Goal: Information Seeking & Learning: Learn about a topic

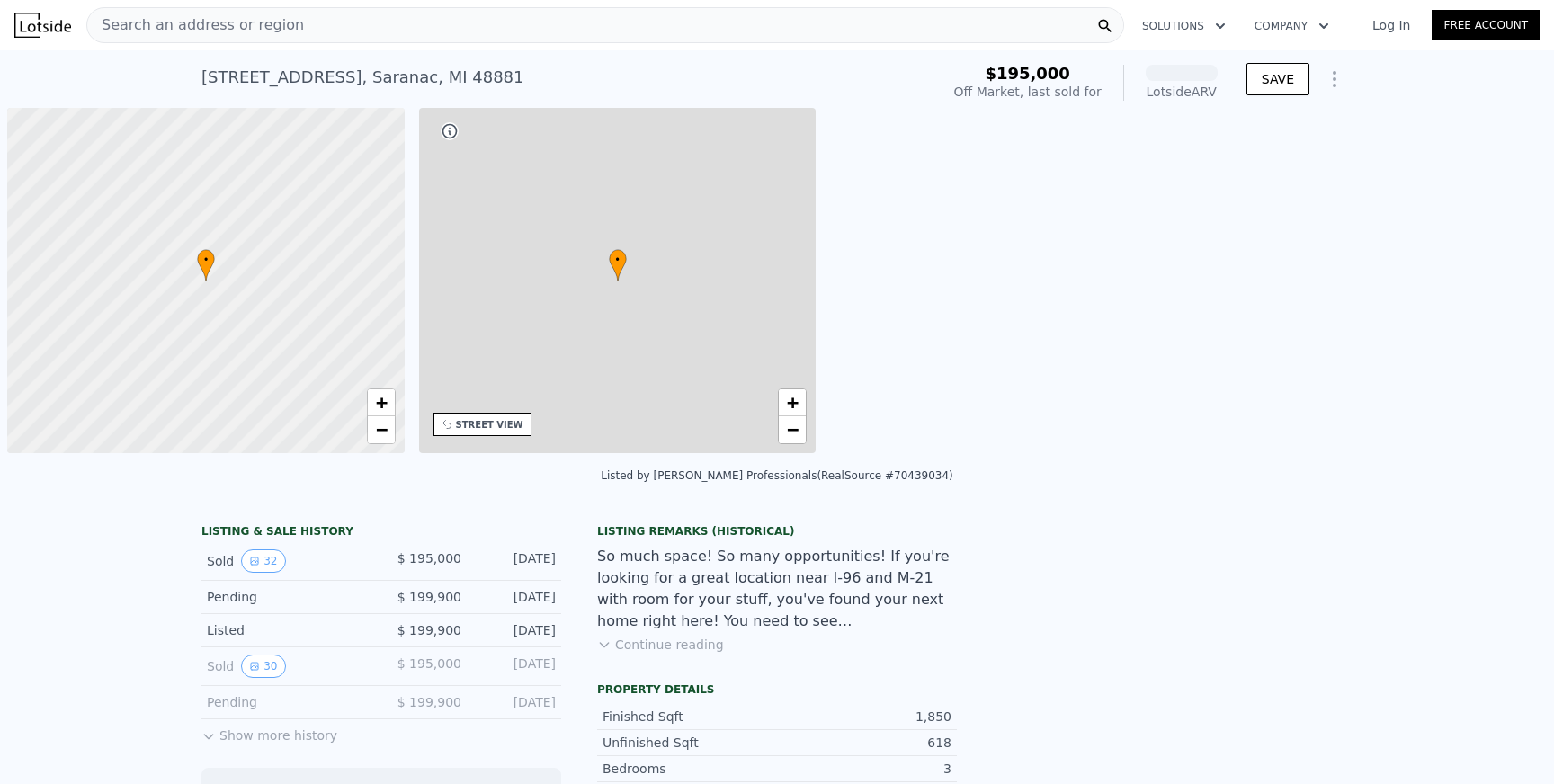
scroll to position [0, 7]
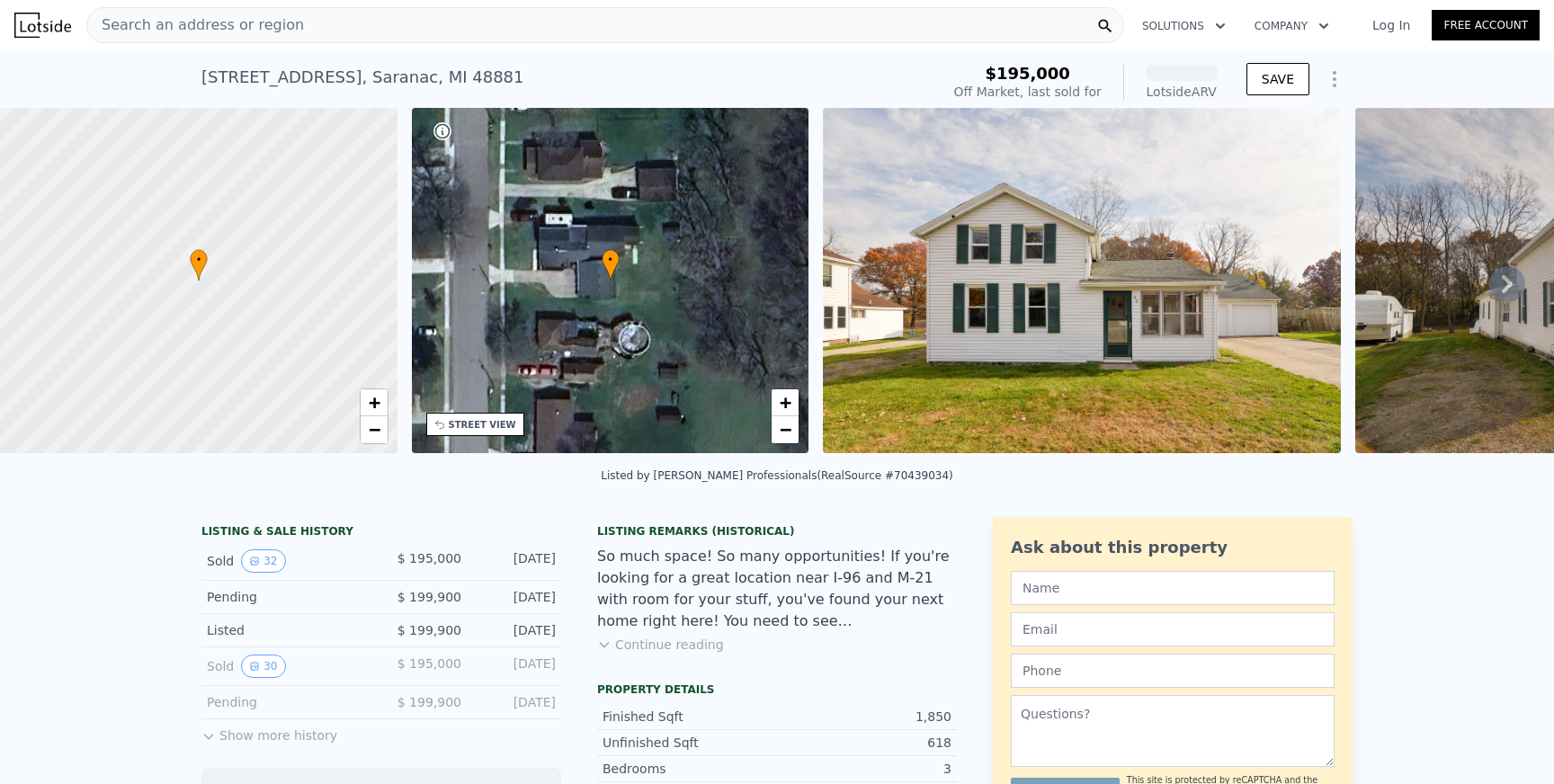
click at [287, 32] on div "Search an address or region" at bounding box center [604, 24] width 1038 height 36
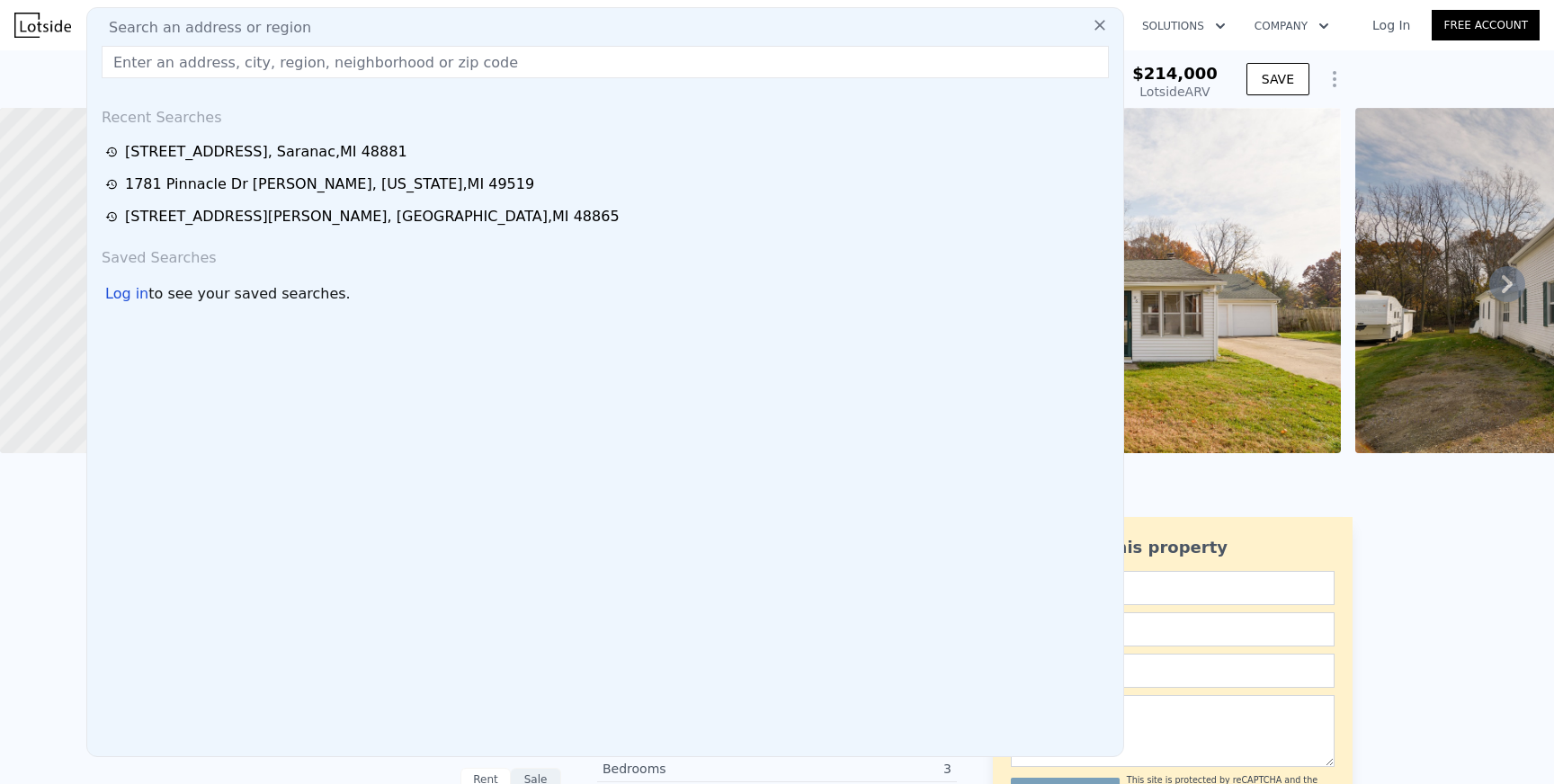
type input "[STREET_ADDRESS][PERSON_NAME][PERSON_NAME]"
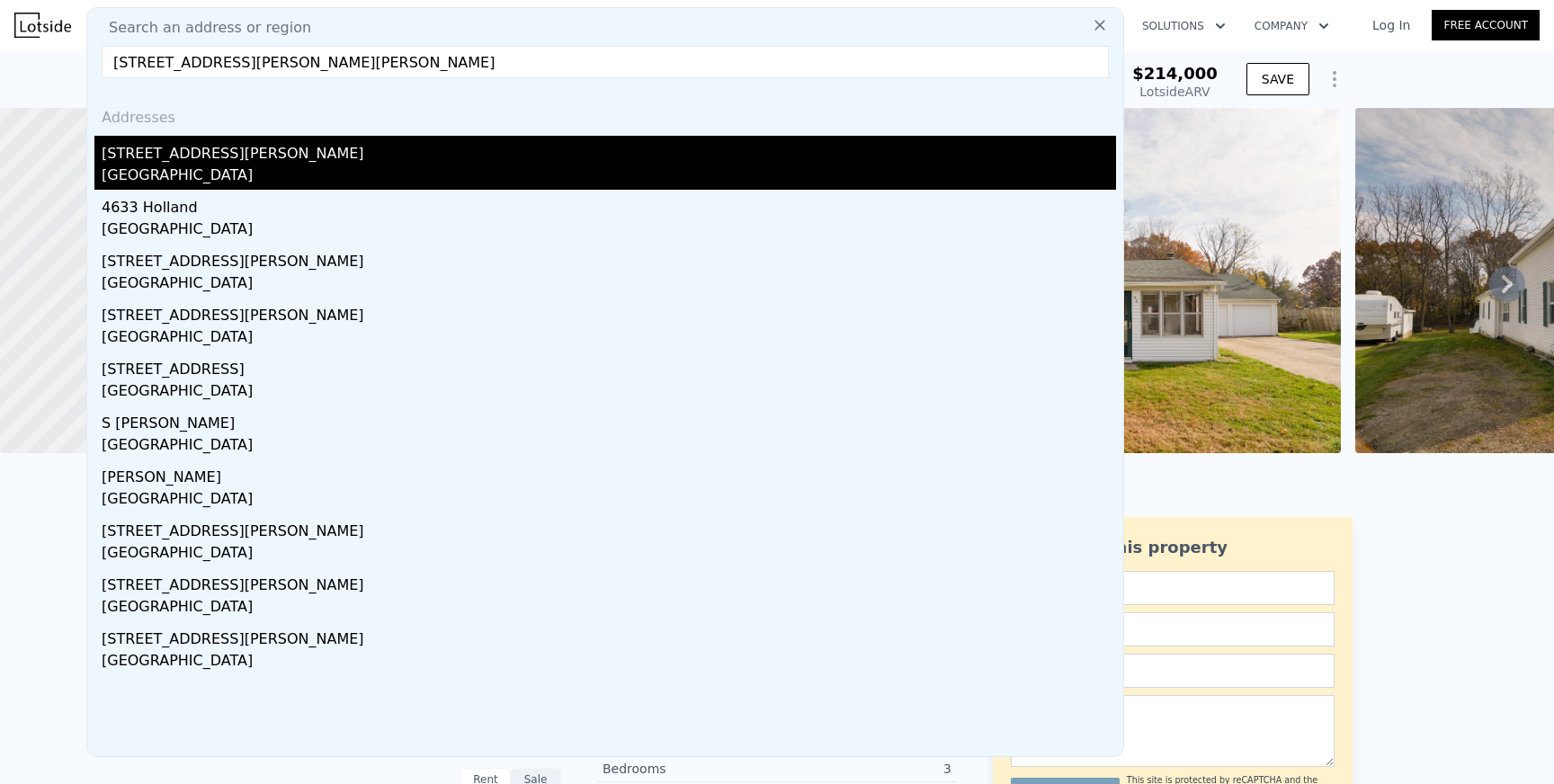
click at [238, 169] on div "[GEOGRAPHIC_DATA]" at bounding box center [608, 177] width 1014 height 25
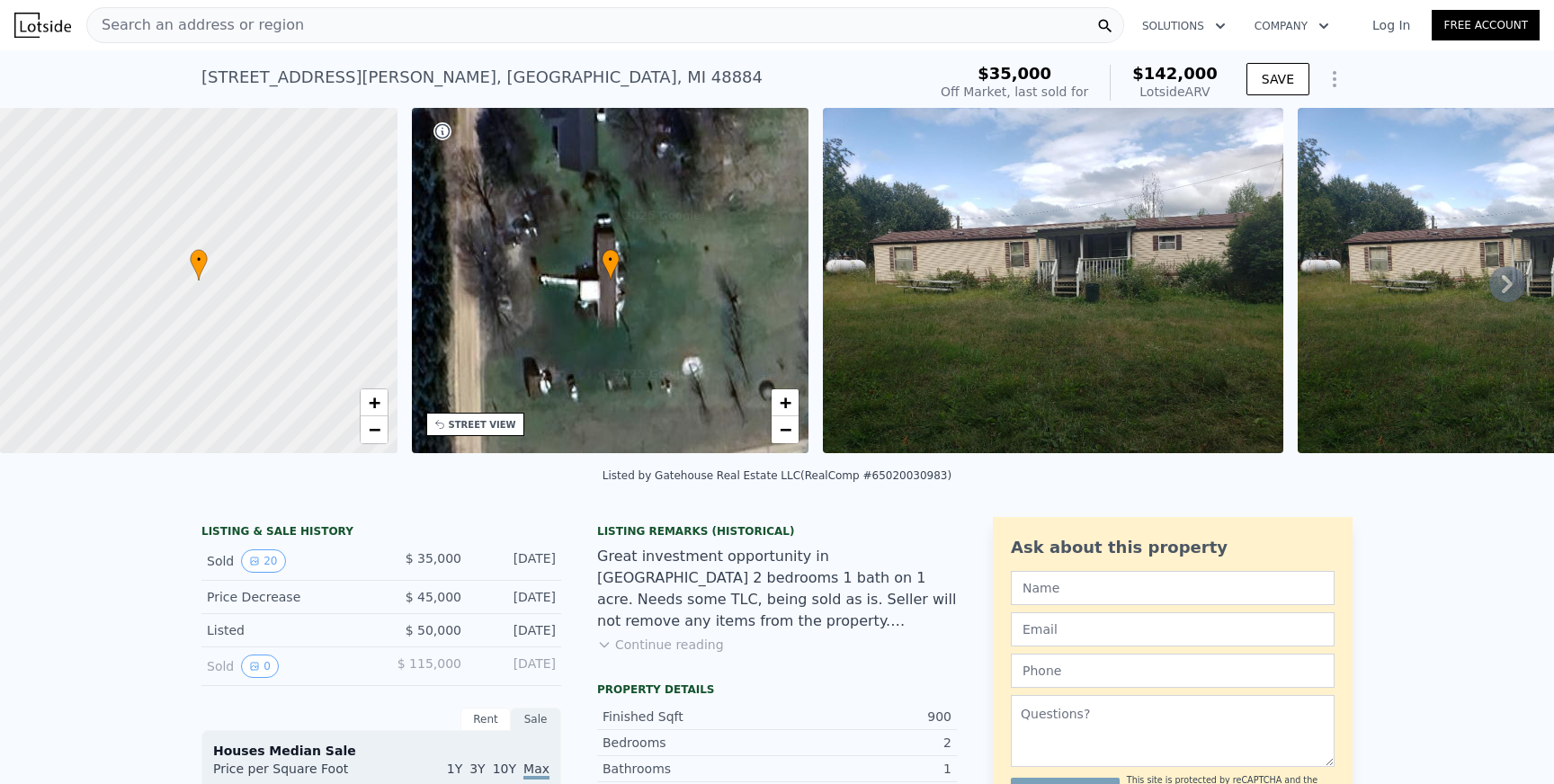
click at [645, 643] on button "Continue reading" at bounding box center [660, 645] width 127 height 18
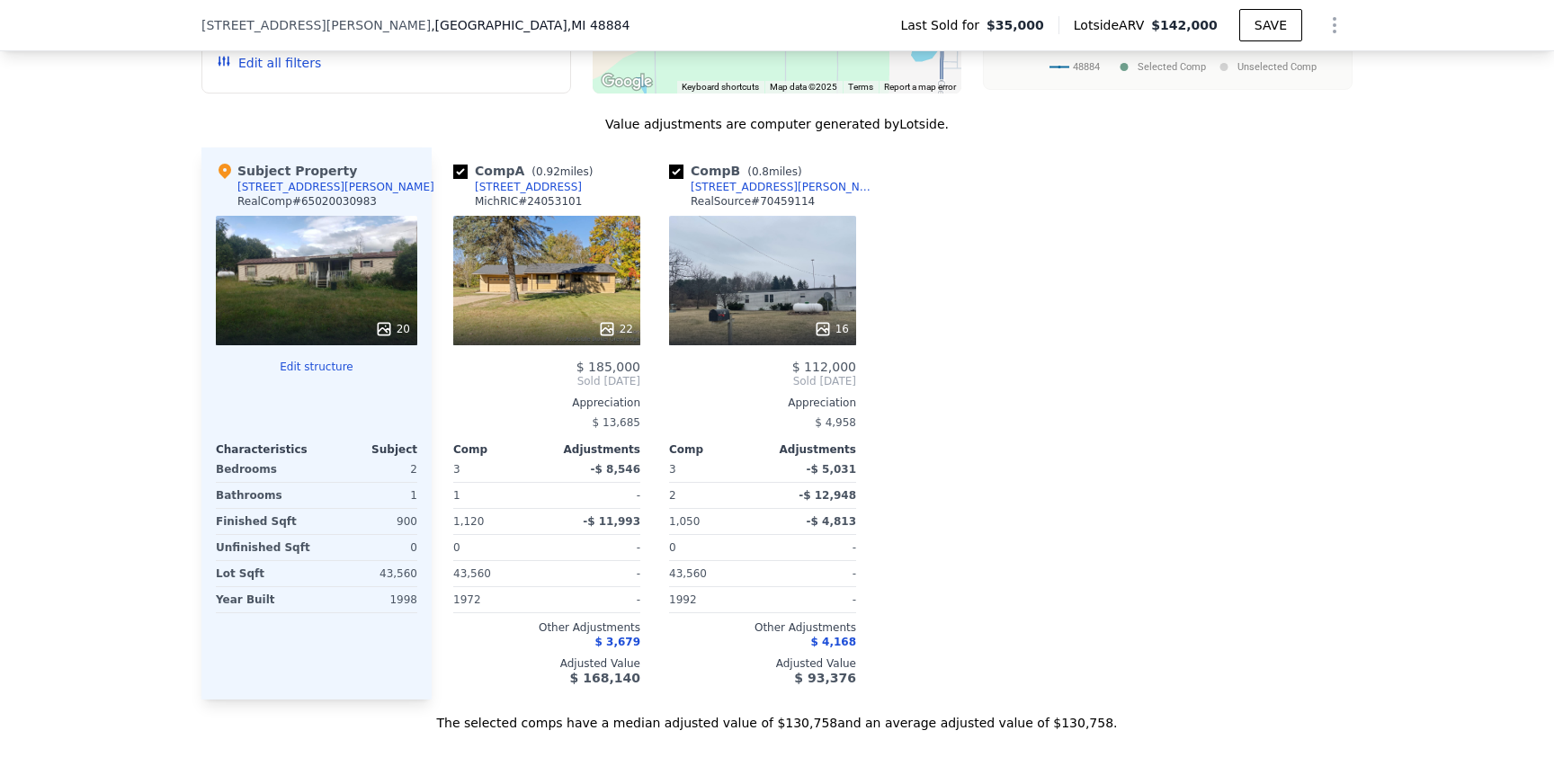
scroll to position [1550, 0]
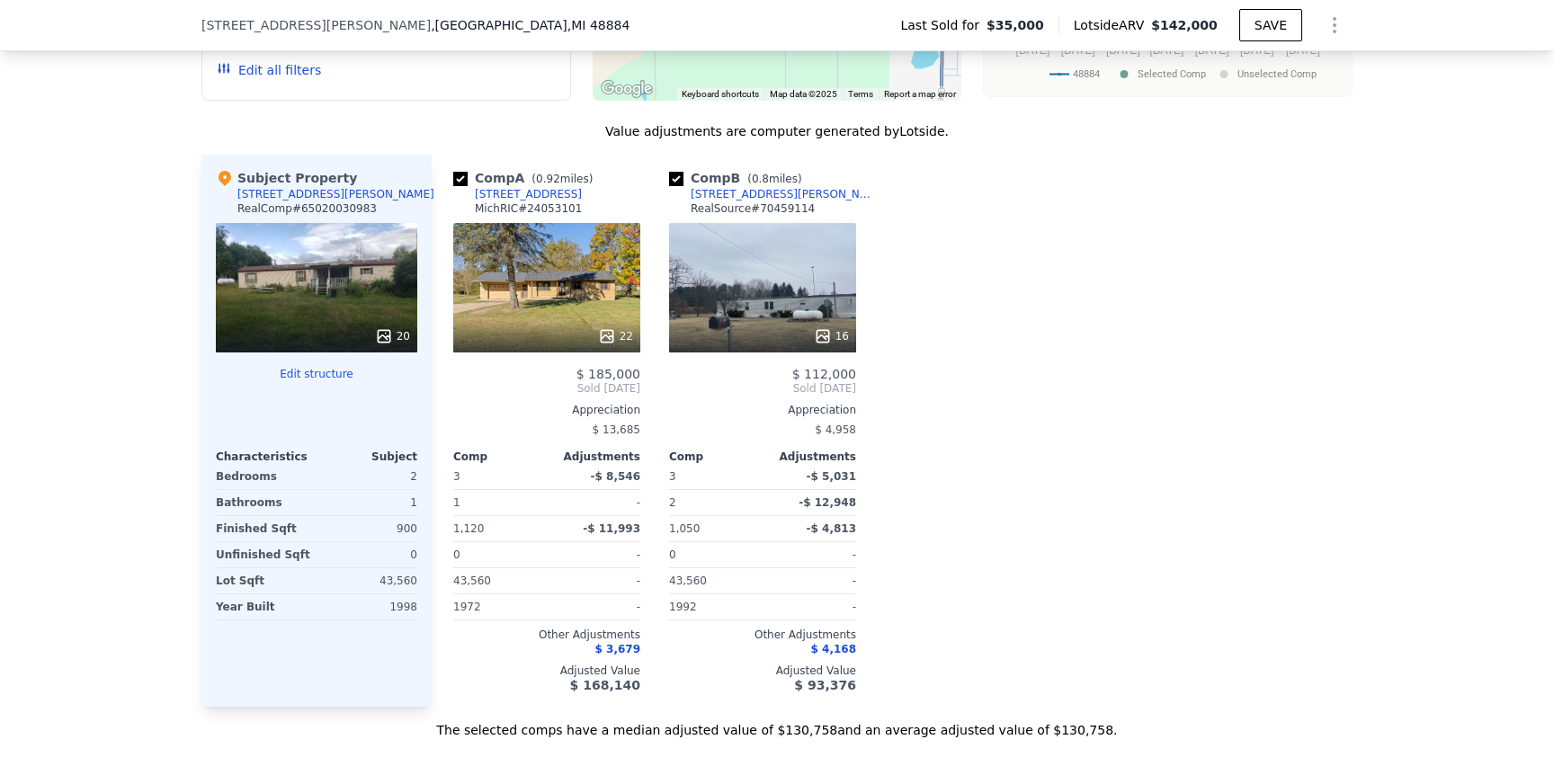
click at [1234, 629] on div "Comp A ( 0.92 miles) 5454 Beaver Dr MichRIC # 24053101 22 $ 185,000 Sold Dec 20…" at bounding box center [892, 430] width 921 height 552
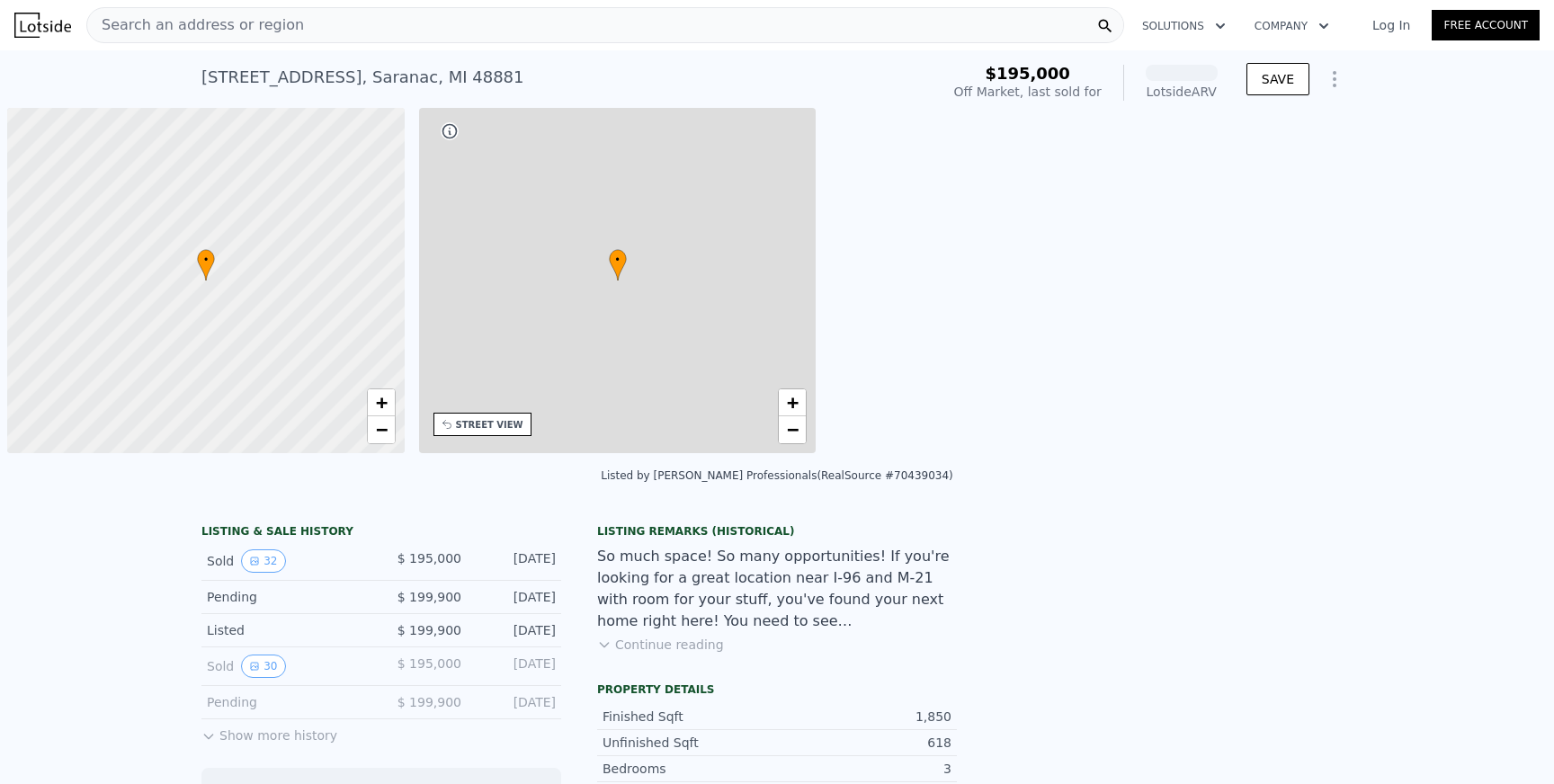
scroll to position [0, 7]
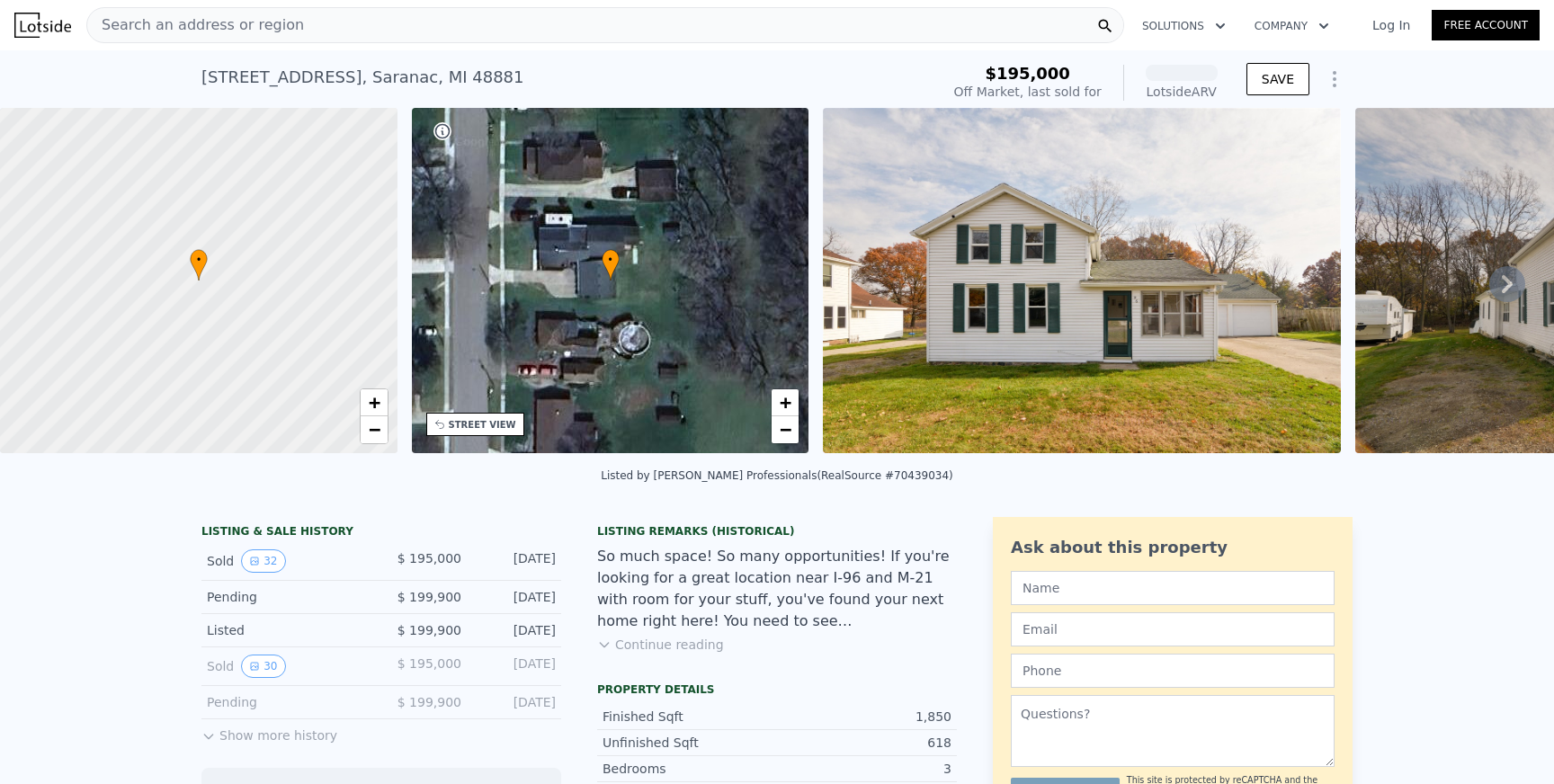
click at [281, 19] on span "Search an address or region" at bounding box center [195, 25] width 217 height 21
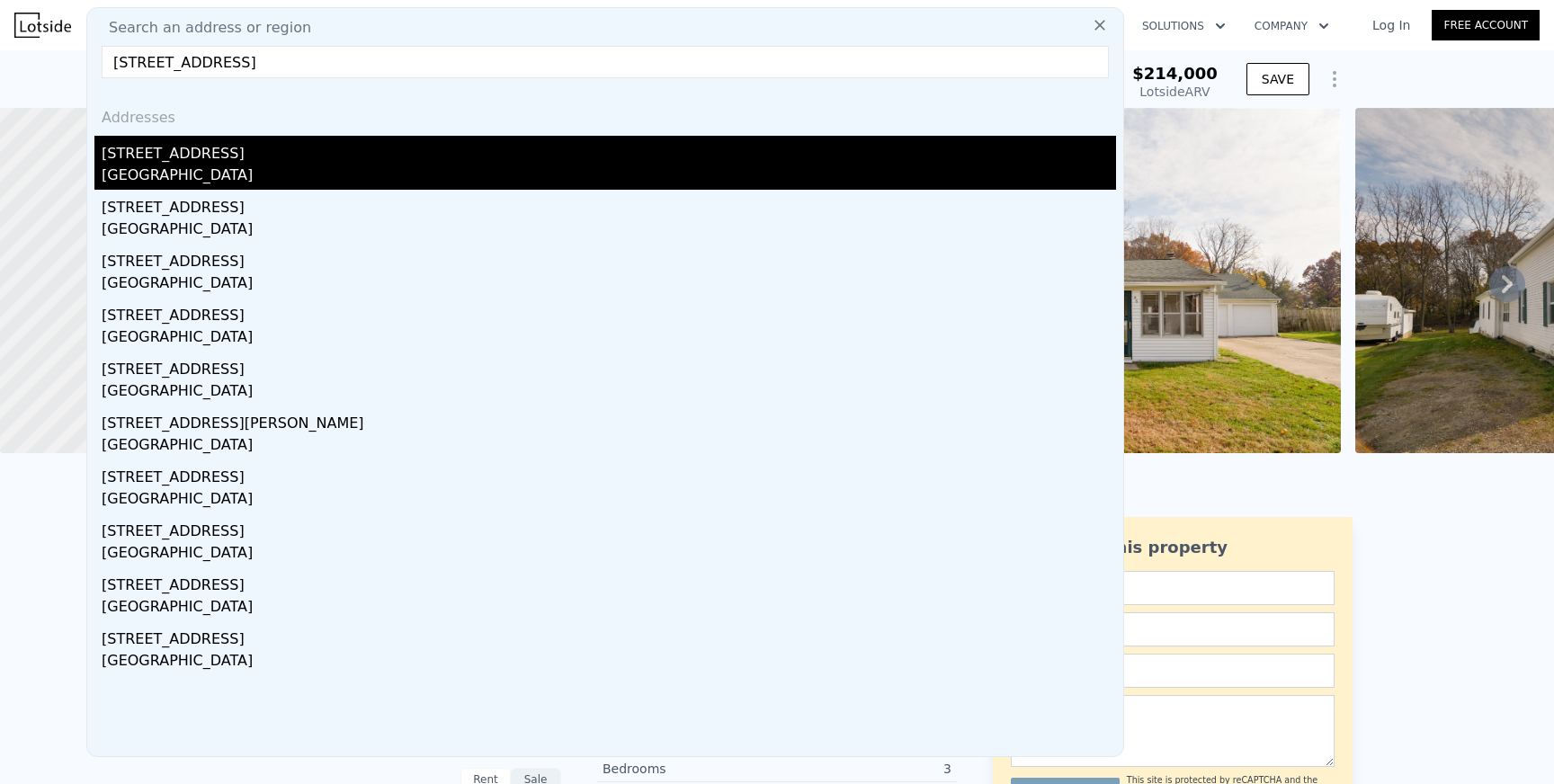
type input "[STREET_ADDRESS]"
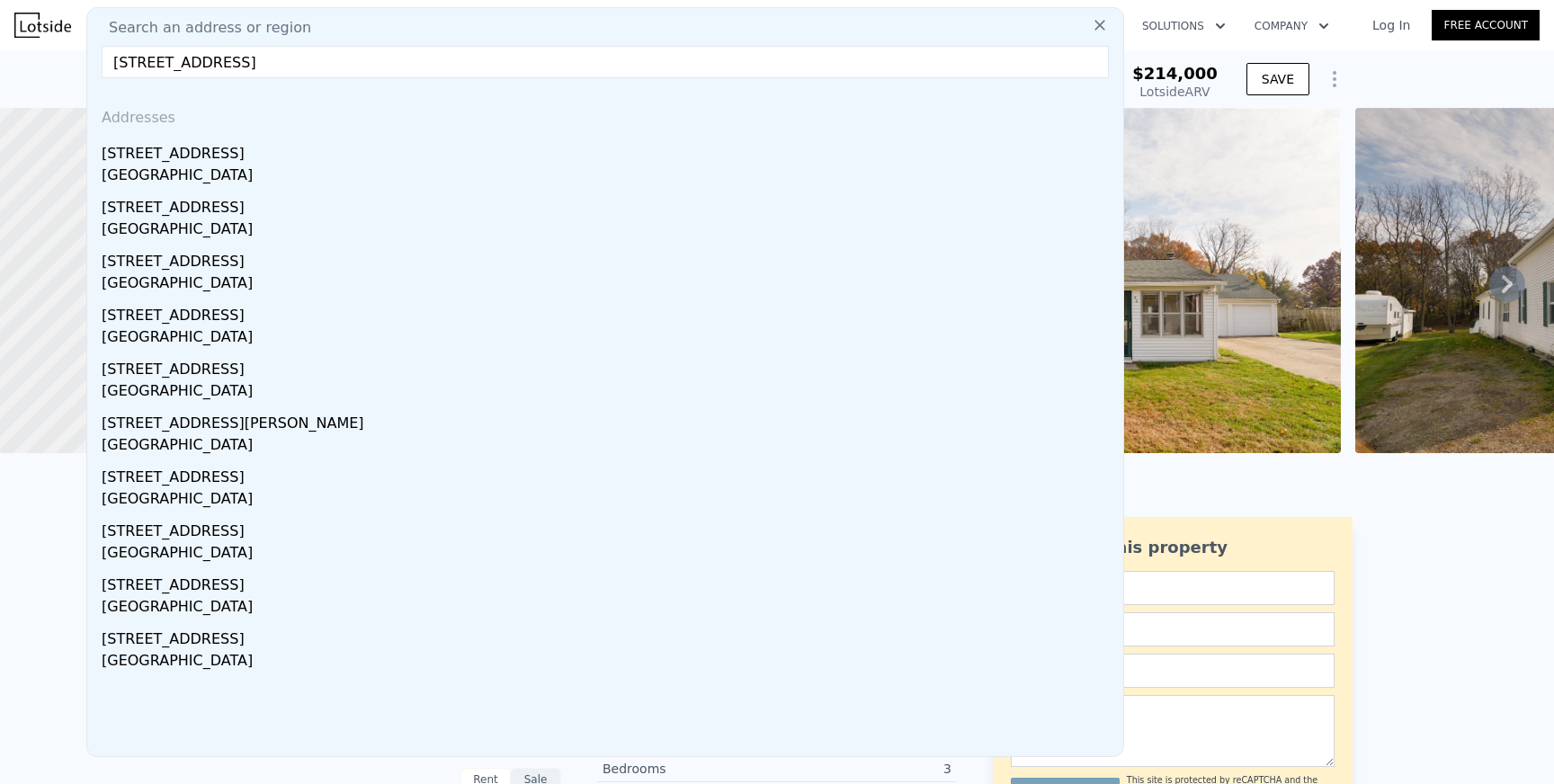
click at [232, 170] on div "[GEOGRAPHIC_DATA]" at bounding box center [608, 177] width 1014 height 25
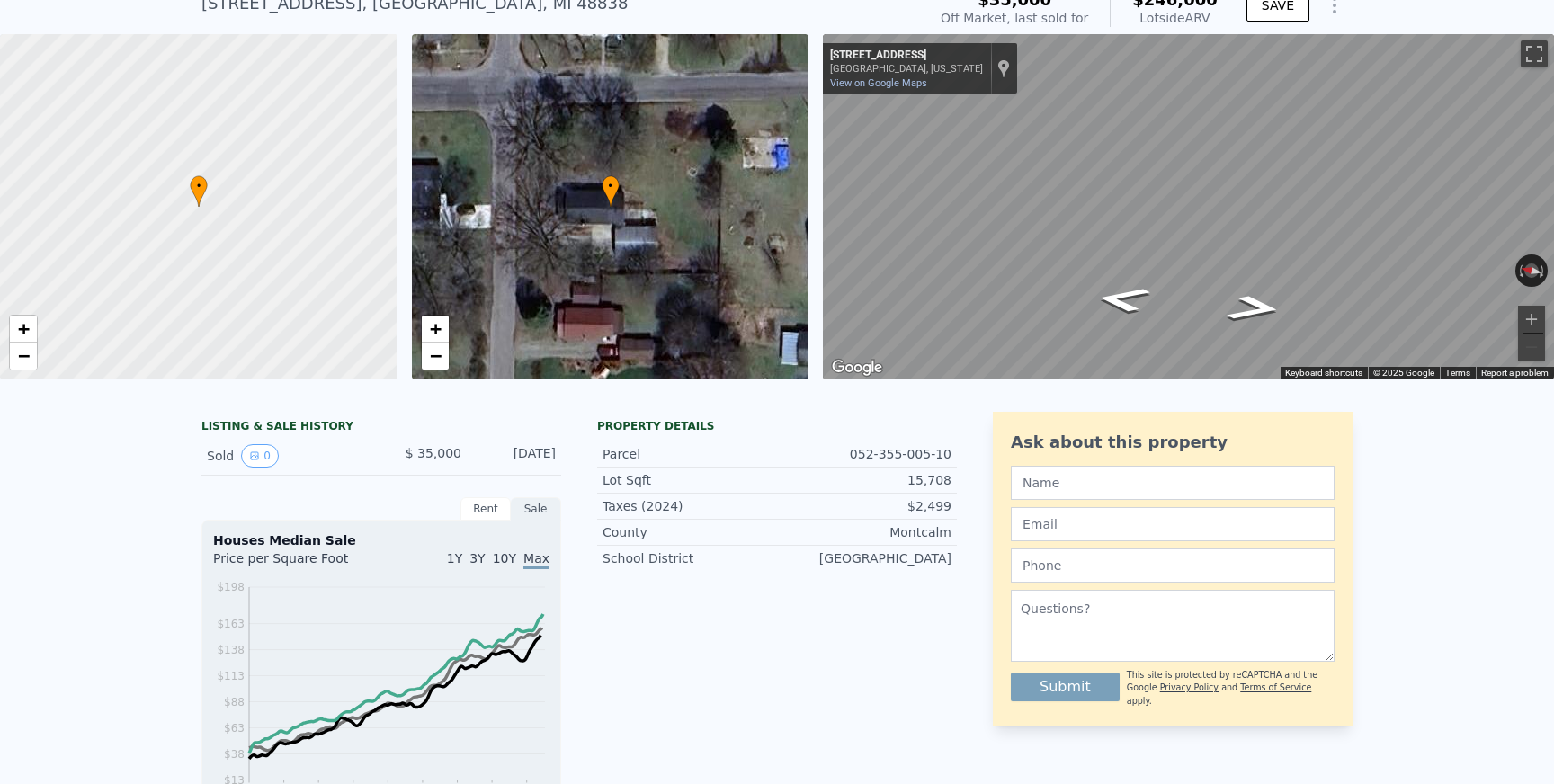
scroll to position [68, 0]
